Goal: Task Accomplishment & Management: Manage account settings

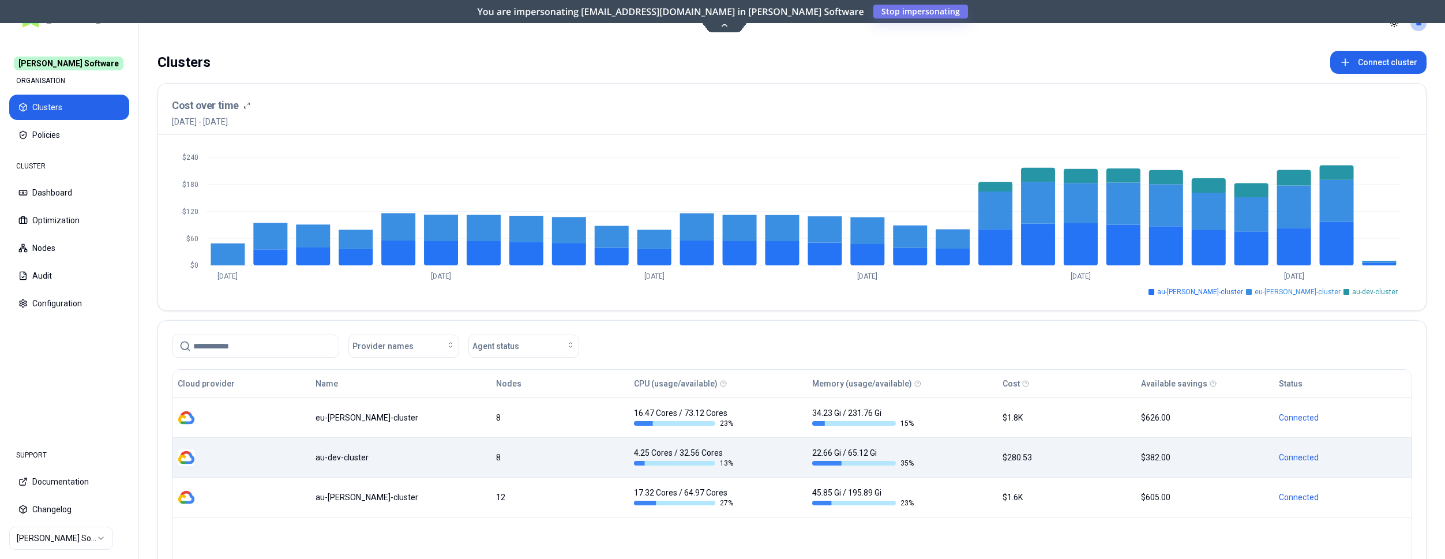
click at [374, 465] on td "au-dev-cluster" at bounding box center [400, 457] width 181 height 40
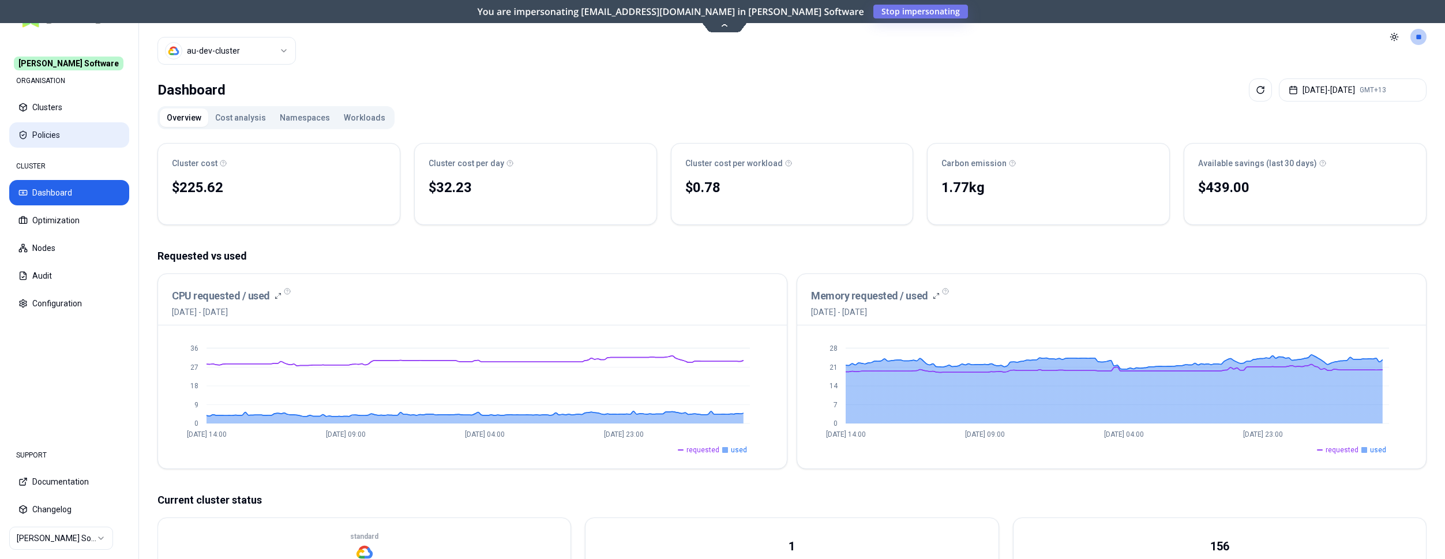
click at [66, 133] on button "Policies" at bounding box center [69, 134] width 120 height 25
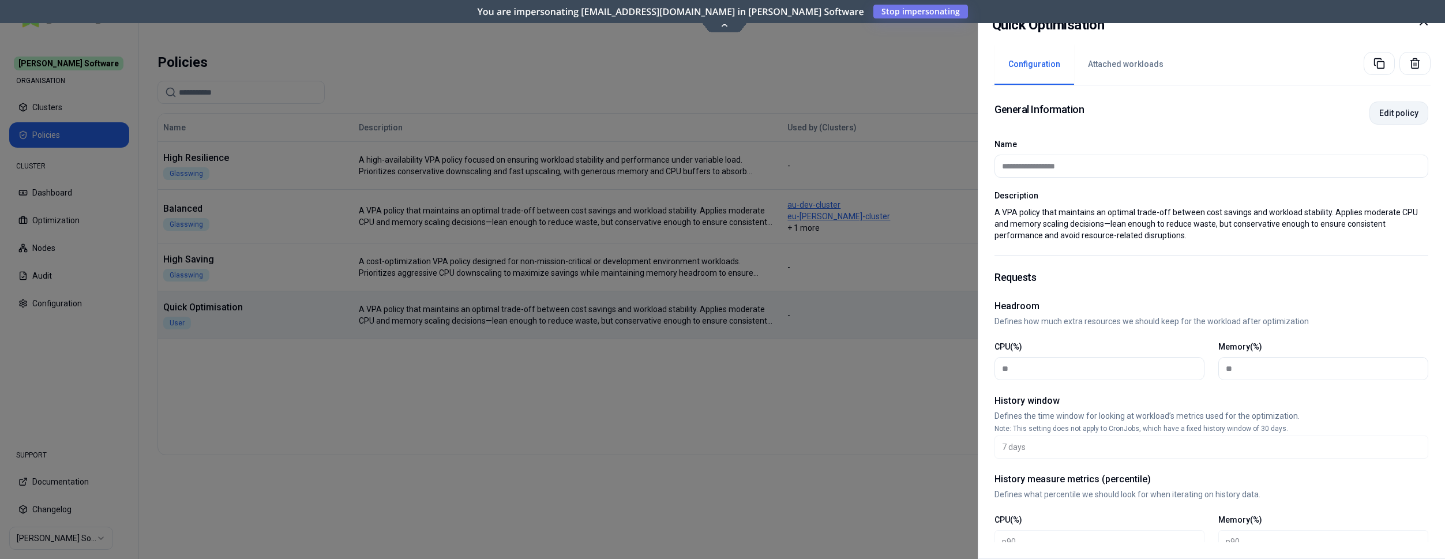
click at [1405, 112] on button "Edit policy" at bounding box center [1398, 113] width 59 height 23
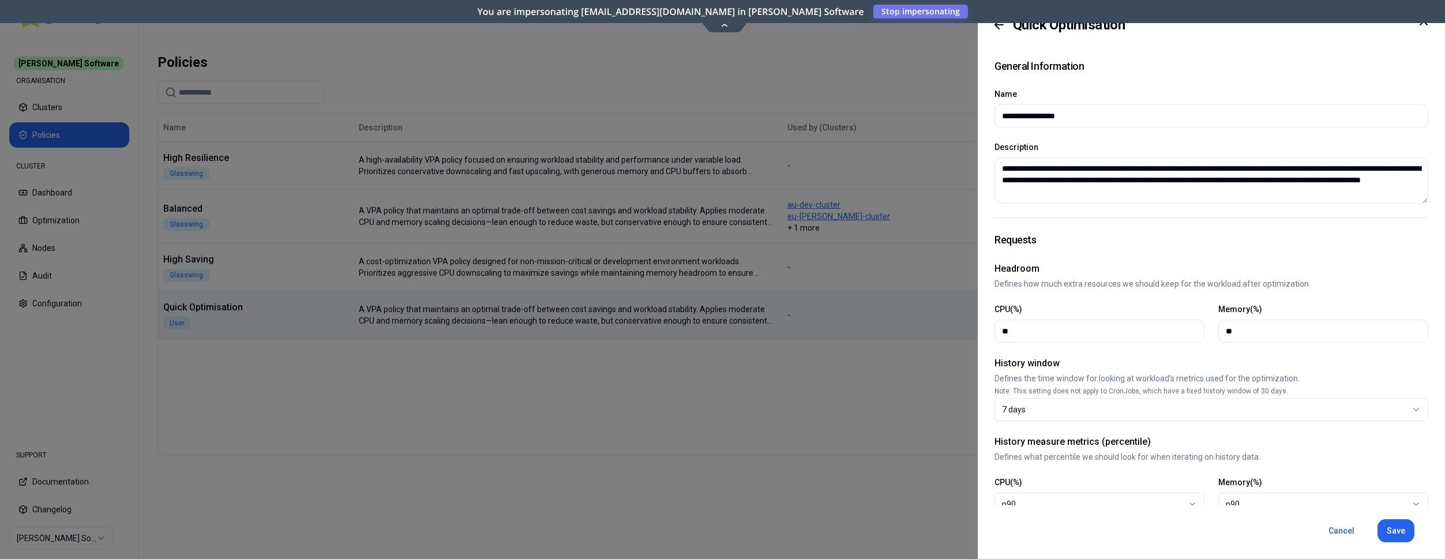
click at [1200, 186] on textarea "**********" at bounding box center [1211, 180] width 434 height 46
drag, startPoint x: 1204, startPoint y: 187, endPoint x: 1002, endPoint y: 157, distance: 204.8
click at [1002, 157] on textarea "**********" at bounding box center [1211, 180] width 434 height 46
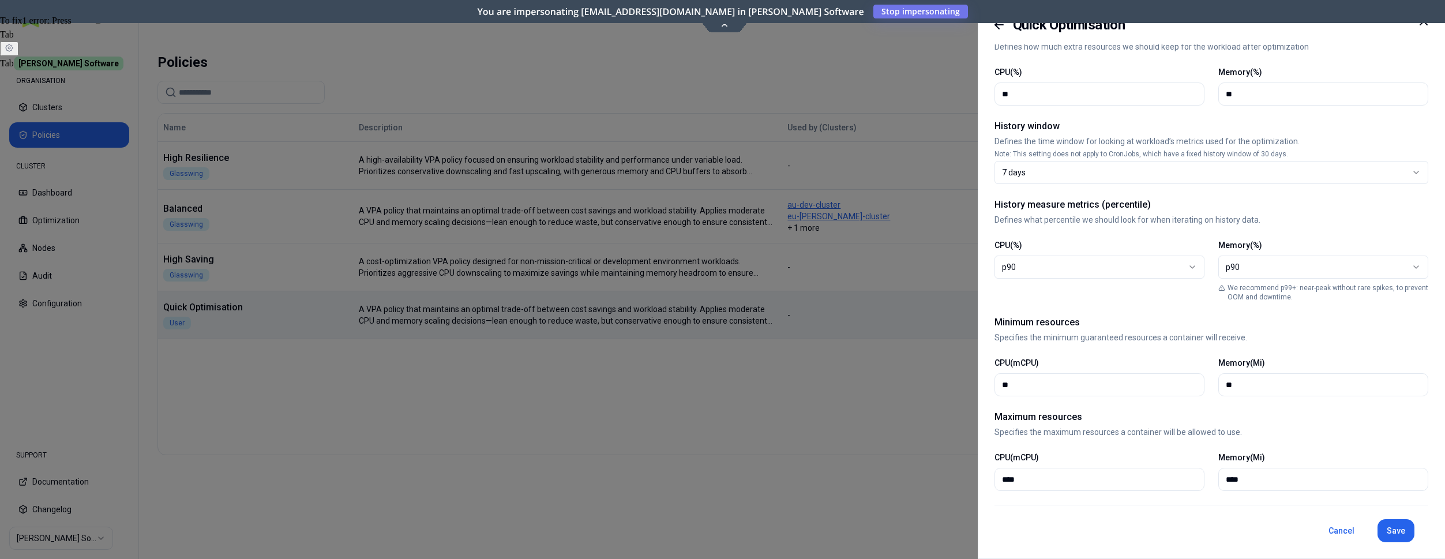
scroll to position [192, 0]
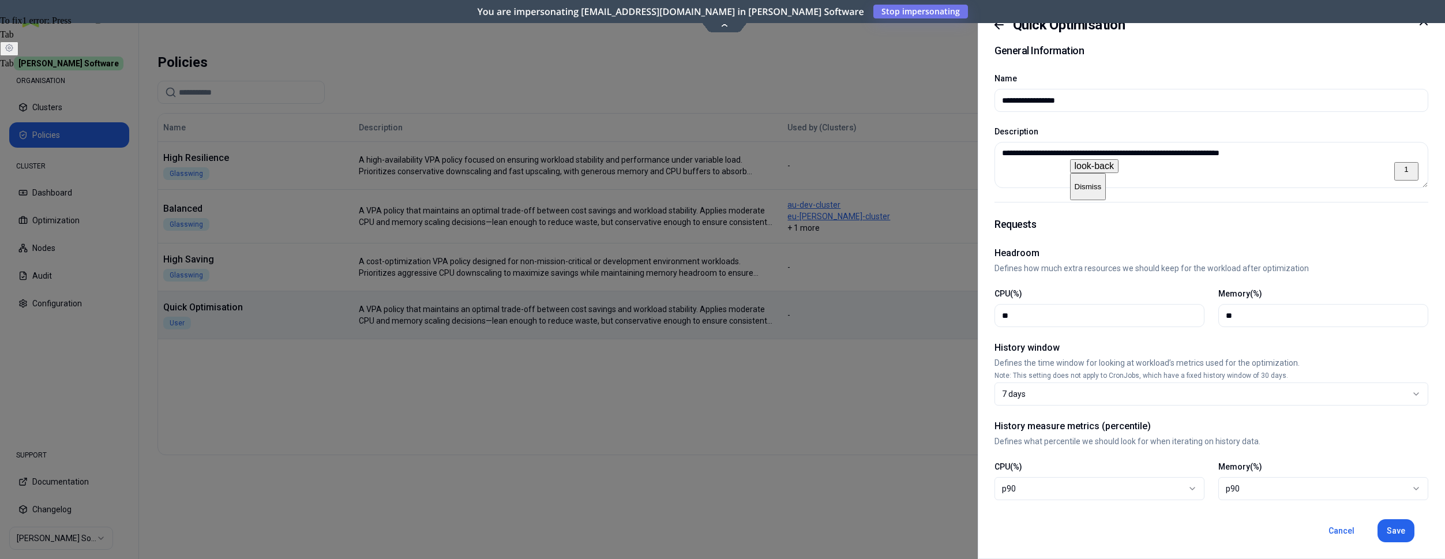
click at [1091, 171] on span "look-back" at bounding box center [1094, 166] width 39 height 10
click at [1392, 528] on button "Save" at bounding box center [1395, 530] width 37 height 23
type textarea "**********"
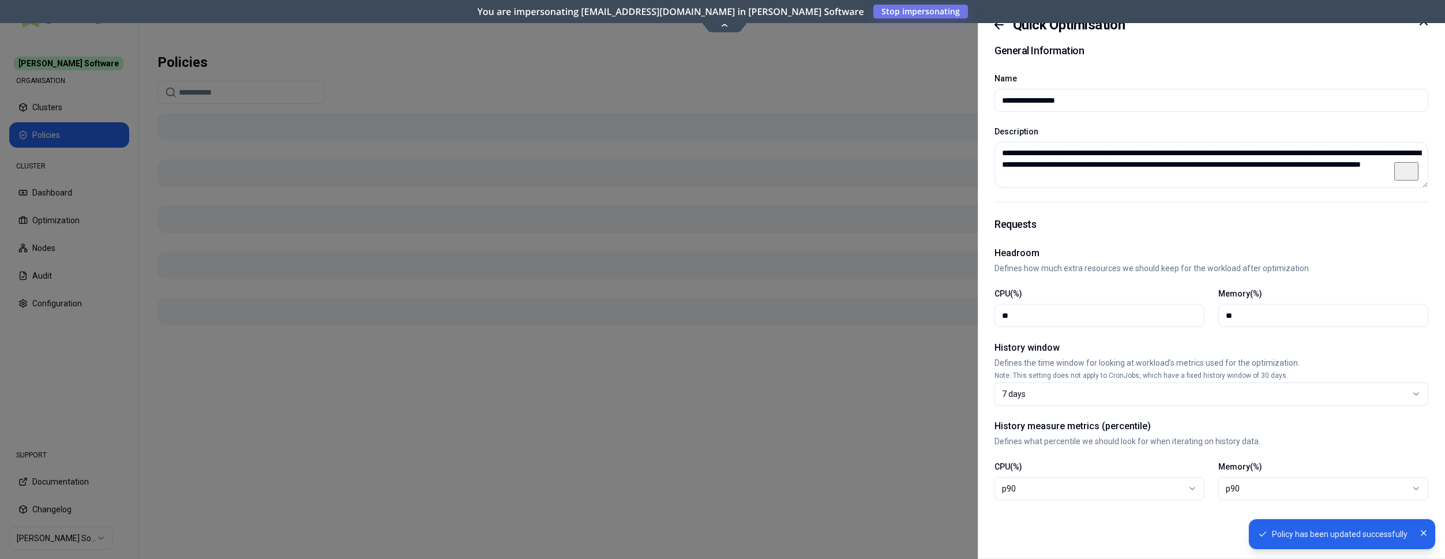
click at [54, 536] on div at bounding box center [722, 279] width 1445 height 559
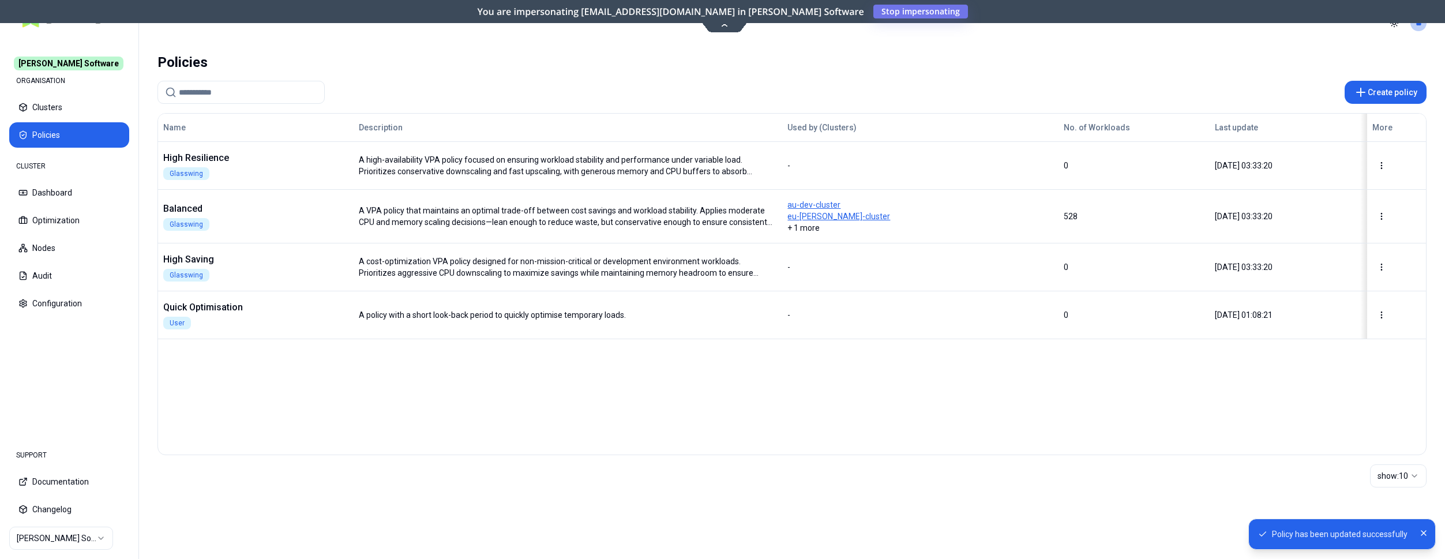
click at [48, 540] on html "Policy has been updated successfully [PERSON_NAME] Software ORGANISATION Cluste…" at bounding box center [722, 279] width 1445 height 559
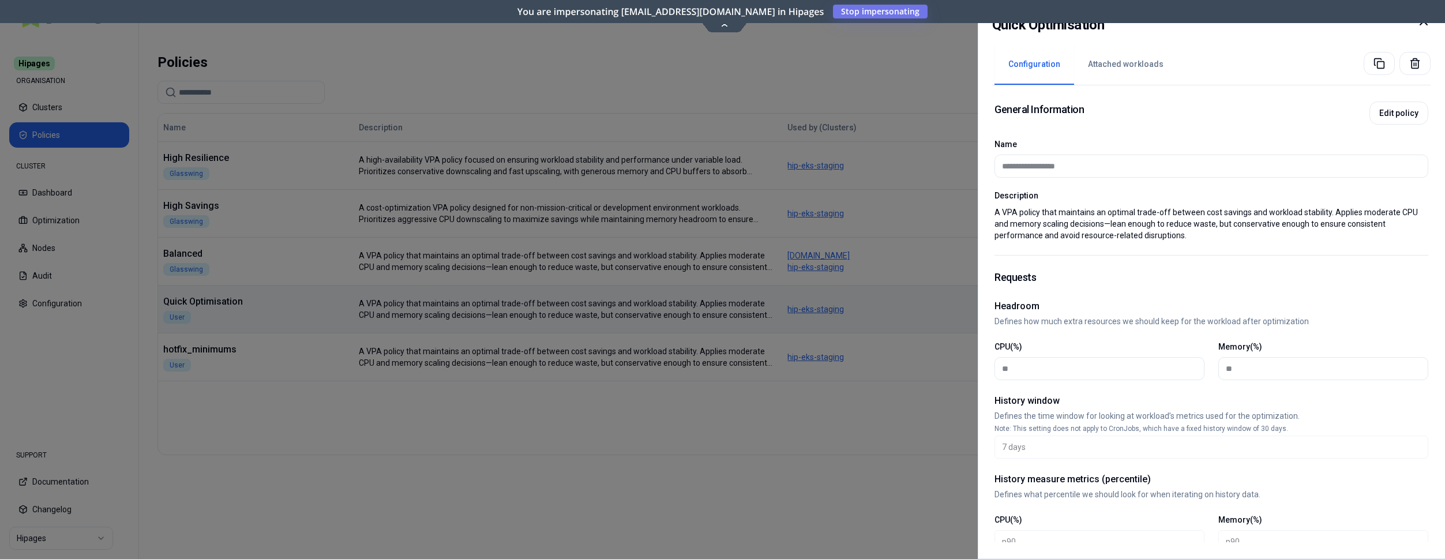
click at [1424, 24] on icon at bounding box center [1424, 21] width 14 height 14
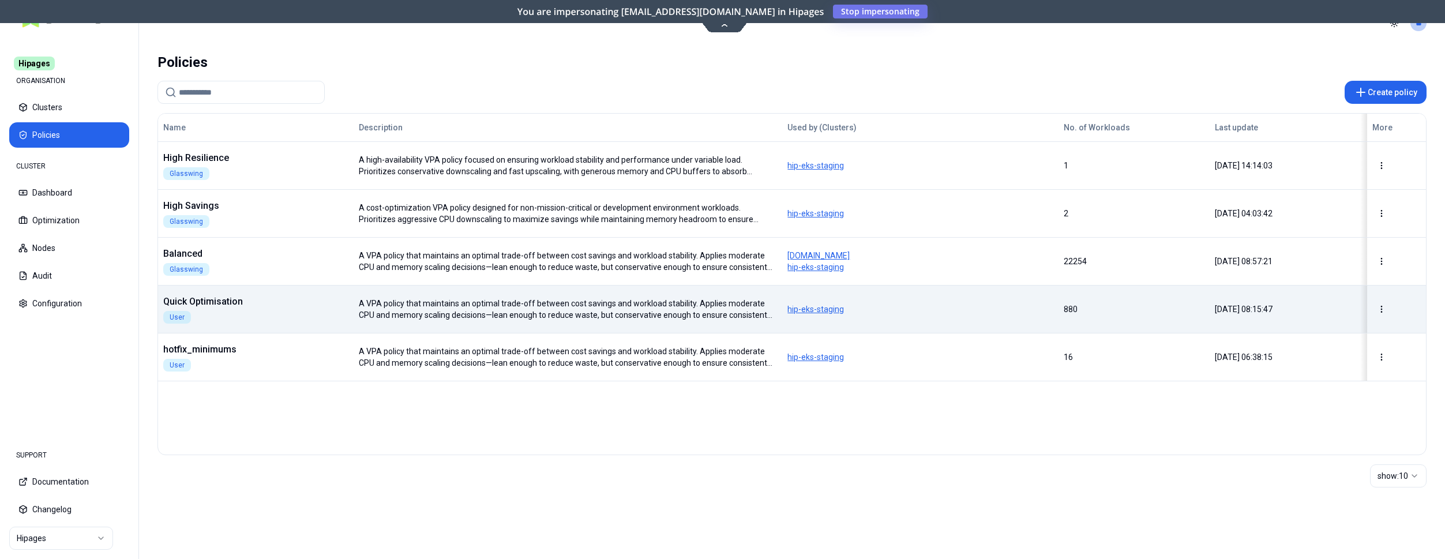
click at [74, 532] on html "Hipages ORGANISATION Clusters Policies CLUSTER Dashboard Optimization Nodes Aud…" at bounding box center [722, 279] width 1445 height 559
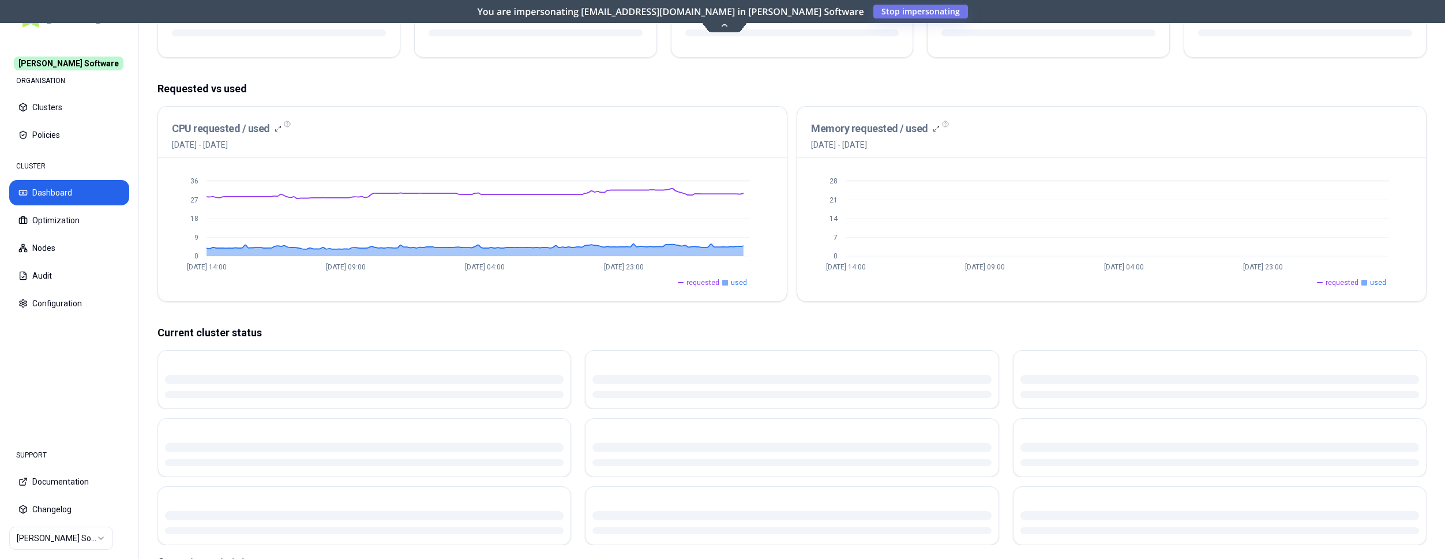
scroll to position [288, 0]
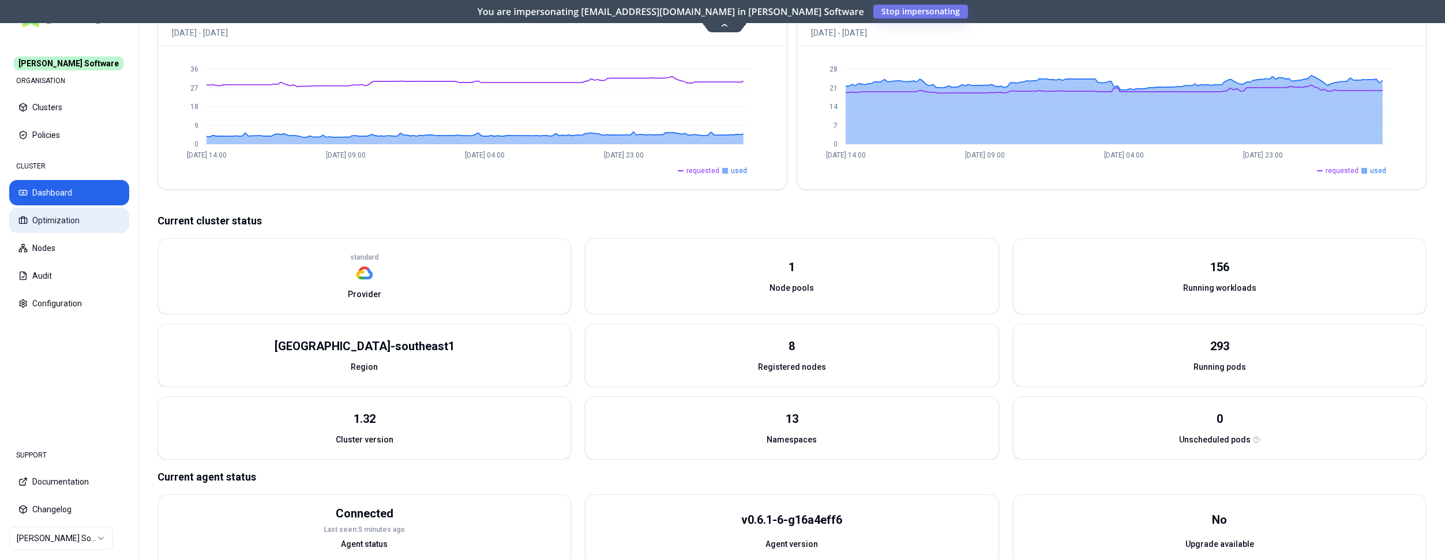
click at [77, 223] on button "Optimization" at bounding box center [69, 220] width 120 height 25
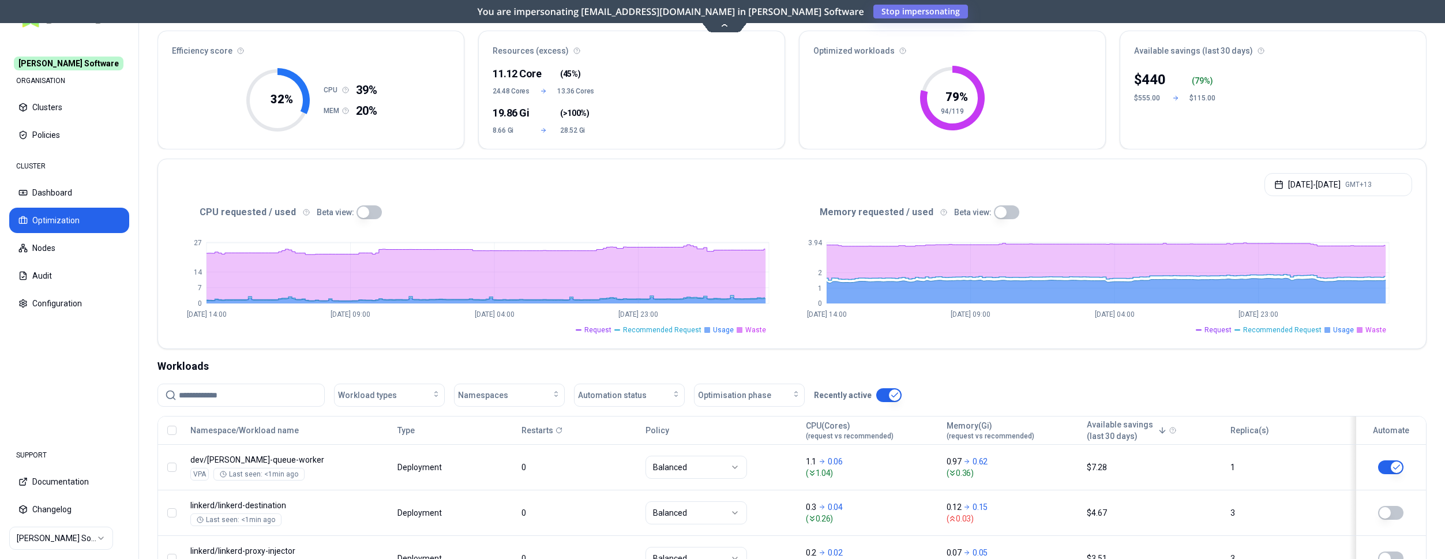
scroll to position [118, 0]
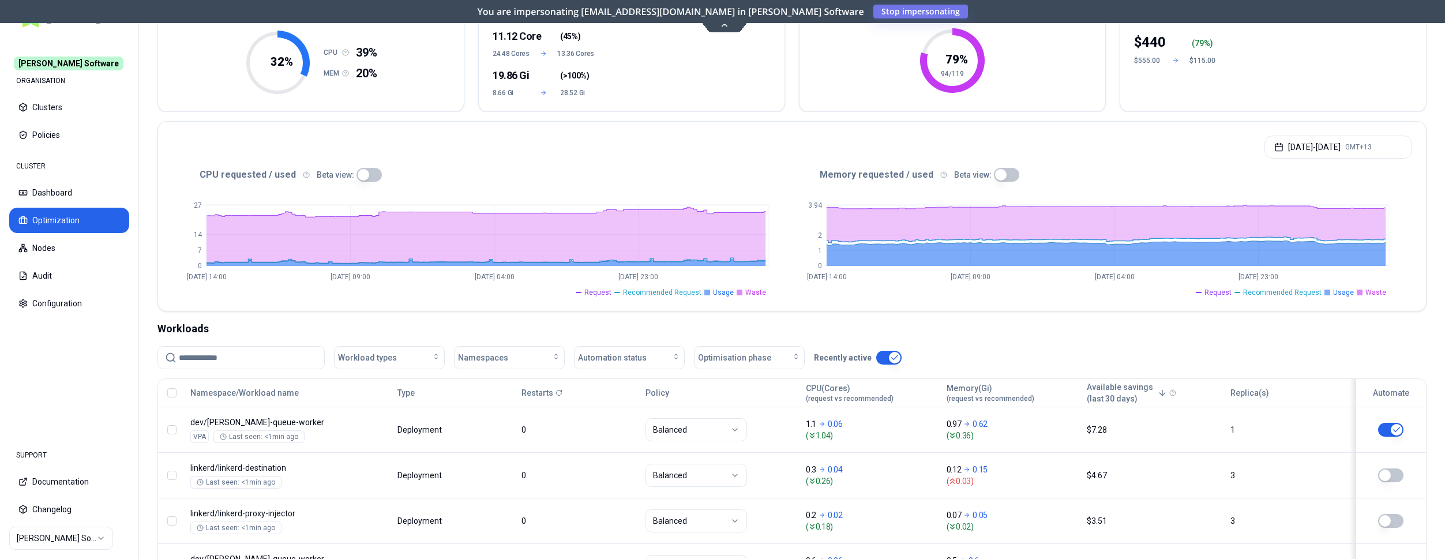
click at [175, 395] on button "button" at bounding box center [171, 392] width 9 height 9
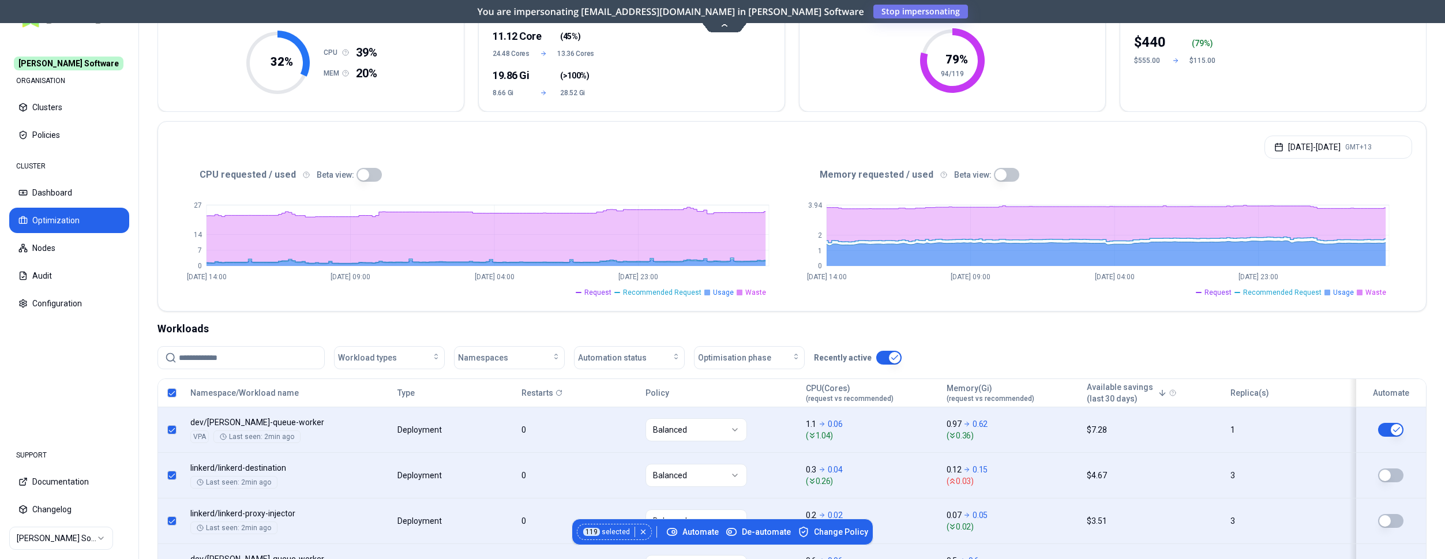
click at [175, 395] on button "button" at bounding box center [171, 392] width 9 height 9
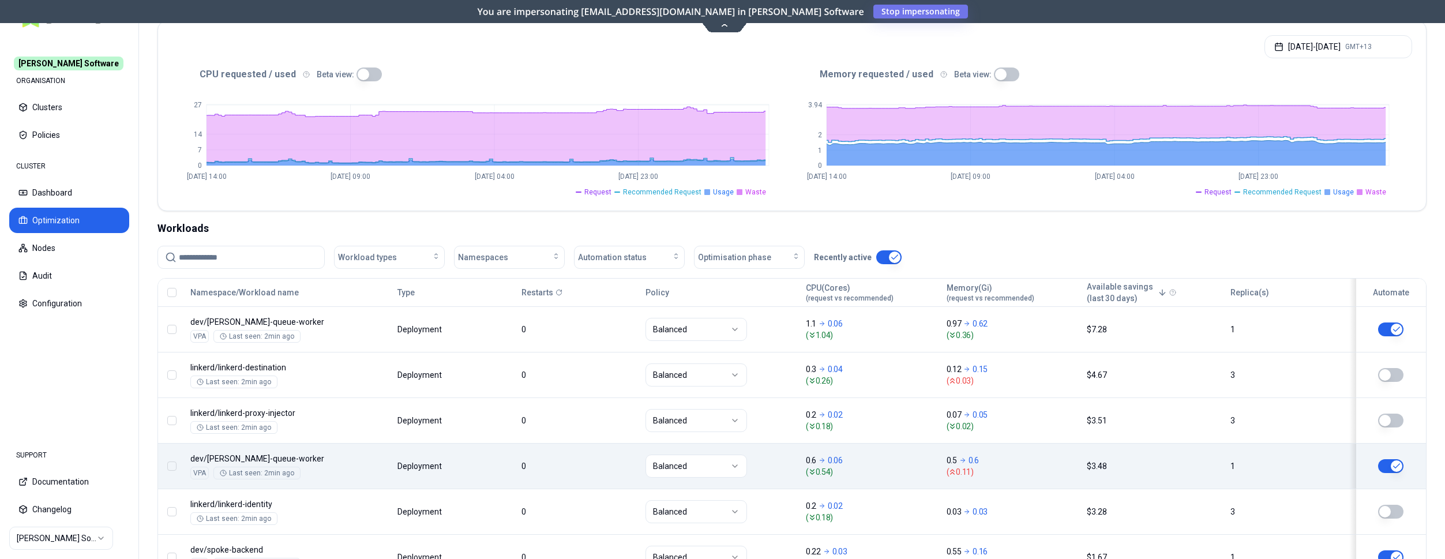
scroll to position [235, 0]
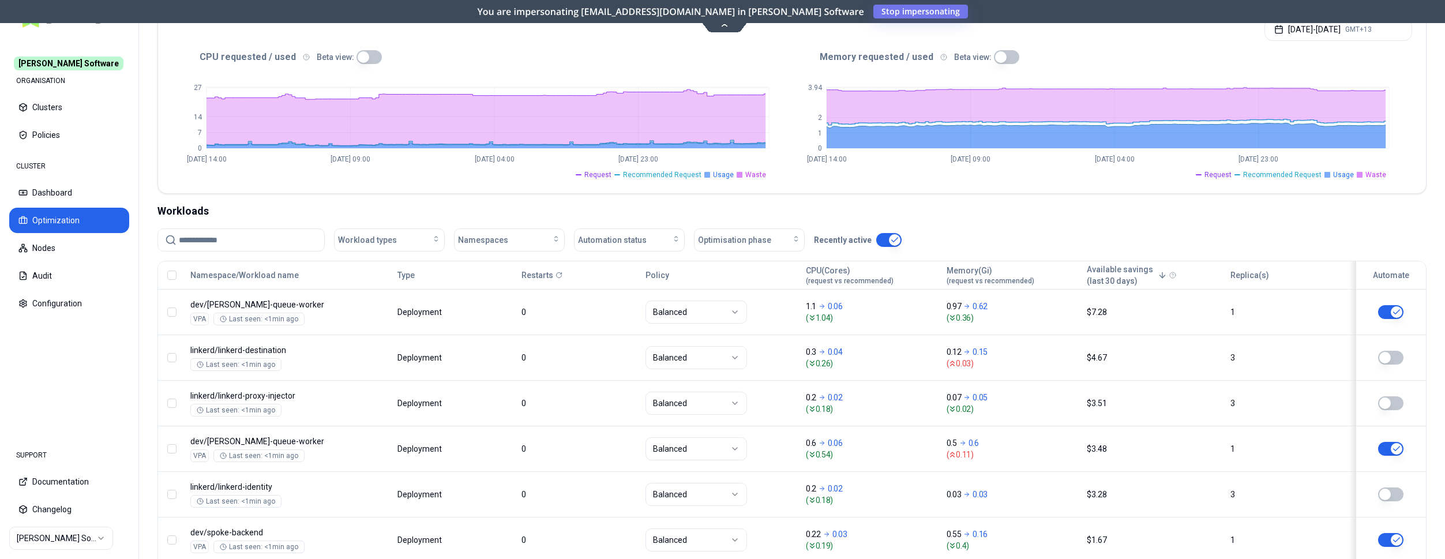
click at [68, 357] on nav "Rex Software ORGANISATION Clusters Policies CLUSTER Dashboard Optimization Node…" at bounding box center [69, 235] width 138 height 397
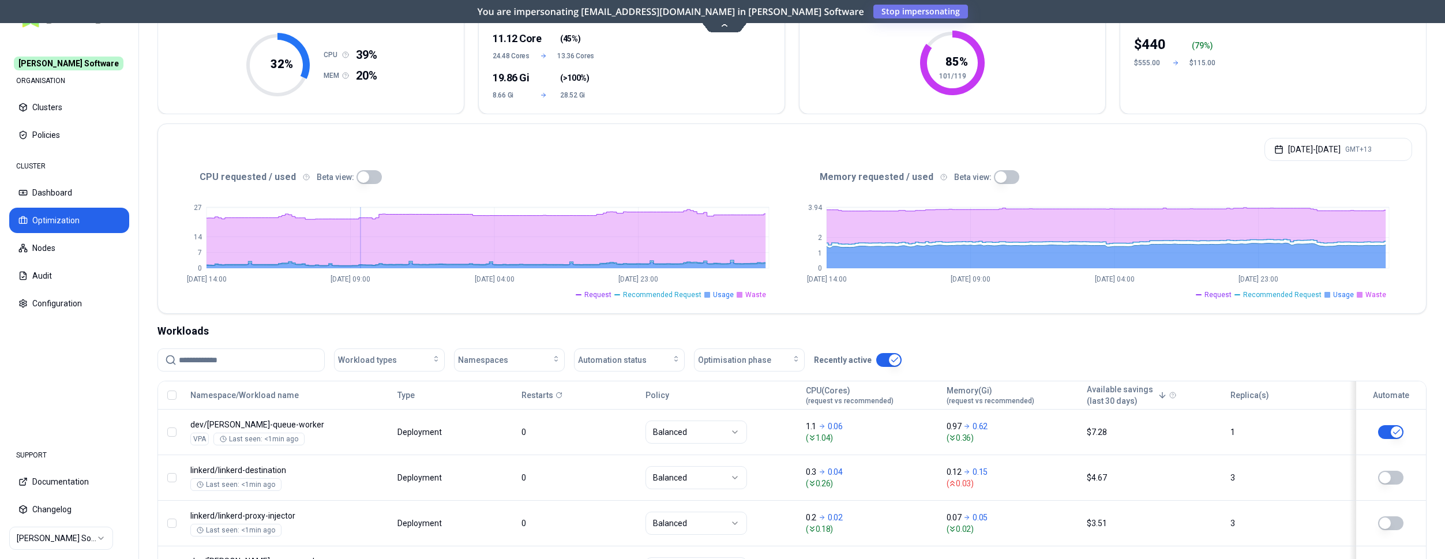
scroll to position [118, 0]
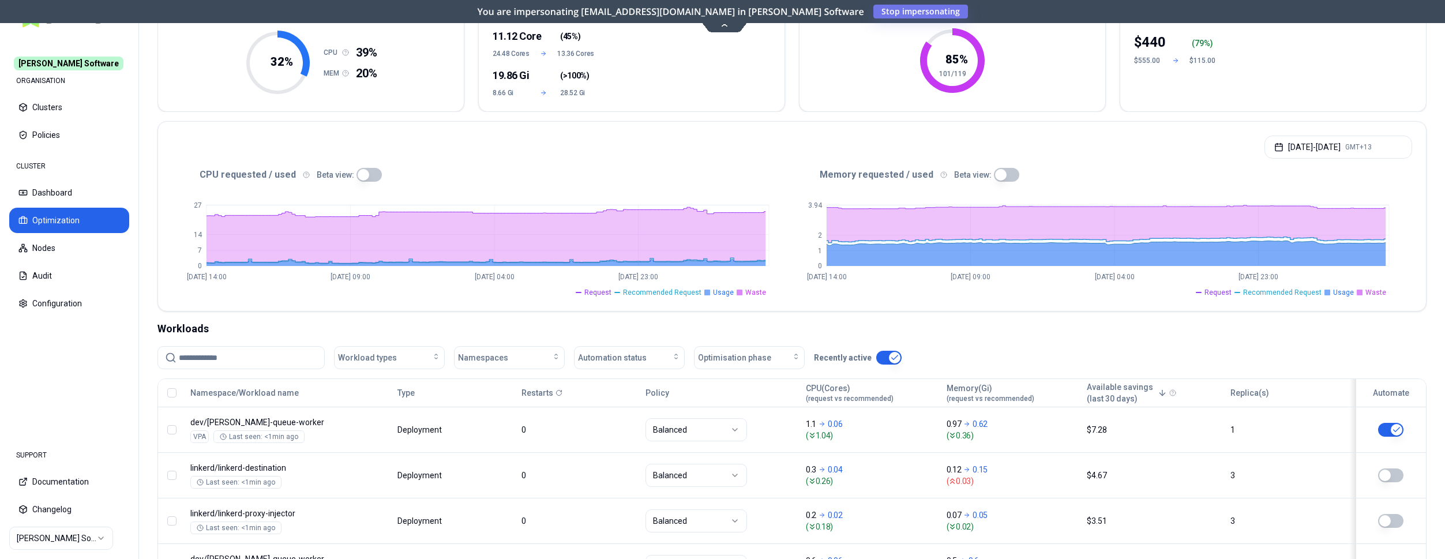
drag, startPoint x: 587, startPoint y: 172, endPoint x: 411, endPoint y: 140, distance: 178.8
click at [587, 171] on div "CPU requested / used Beta view:" at bounding box center [482, 175] width 620 height 14
click at [50, 272] on button "Audit" at bounding box center [69, 275] width 120 height 25
